Goal: Find specific page/section: Find specific page/section

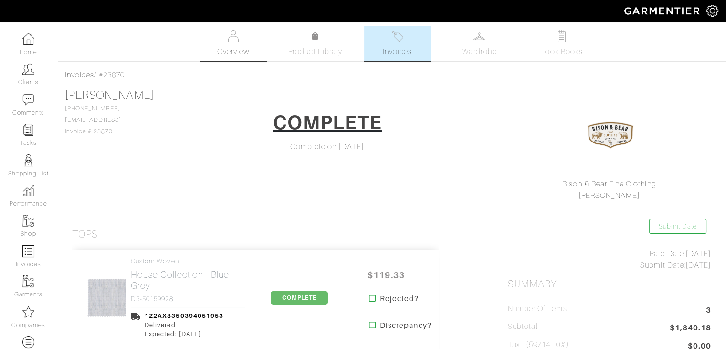
click at [235, 56] on span "Overview" at bounding box center [233, 51] width 32 height 11
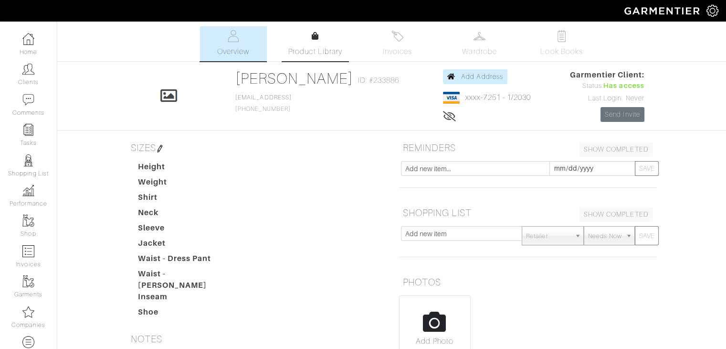
click at [310, 52] on span "Product Library" at bounding box center [315, 51] width 54 height 11
click at [399, 41] on img at bounding box center [398, 36] width 12 height 12
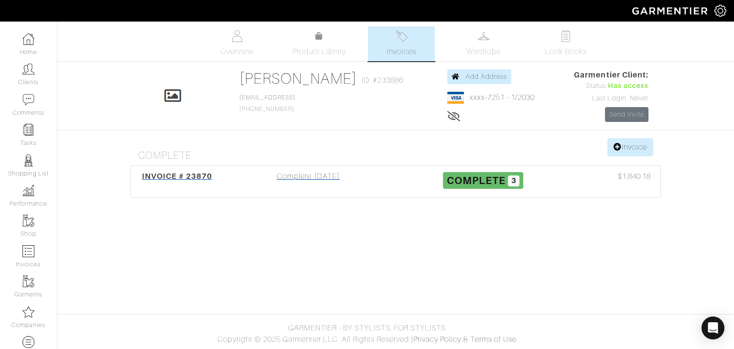
click at [175, 178] on span "INVOICE # 23870" at bounding box center [177, 175] width 71 height 9
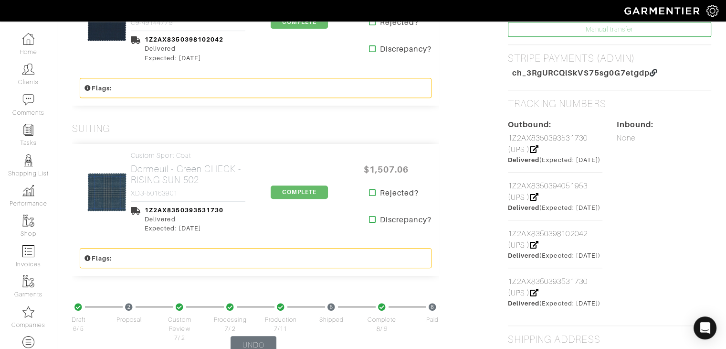
scroll to position [430, 0]
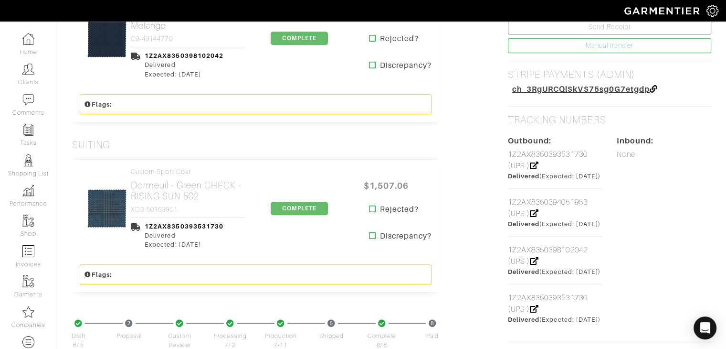
click at [581, 86] on span "ch_3RgURCQlSkVS75sg0G7etgdp" at bounding box center [582, 89] width 138 height 9
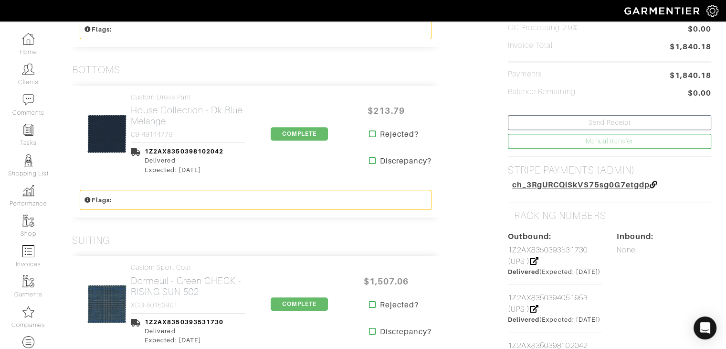
scroll to position [239, 0]
